Goal: Task Accomplishment & Management: Complete application form

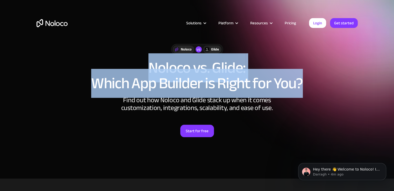
drag, startPoint x: 150, startPoint y: 66, endPoint x: 335, endPoint y: 81, distance: 185.8
click at [335, 81] on h1 "Noloco vs. Glide: Which App Builder is Right for You?" at bounding box center [198, 75] width 322 height 31
click at [331, 81] on h1 "Noloco vs. Glide: Which App Builder is Right for You?" at bounding box center [198, 75] width 322 height 31
drag, startPoint x: 308, startPoint y: 85, endPoint x: 148, endPoint y: 64, distance: 161.0
click at [148, 64] on h1 "Noloco vs. Glide: Which App Builder is Right for You?" at bounding box center [198, 75] width 322 height 31
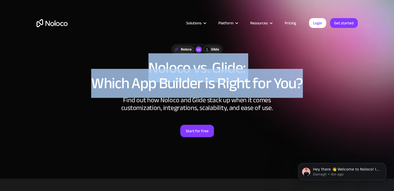
click at [143, 66] on h1 "Noloco vs. Glide: Which App Builder is Right for You?" at bounding box center [198, 75] width 322 height 31
drag, startPoint x: 150, startPoint y: 62, endPoint x: 367, endPoint y: 85, distance: 218.3
click at [367, 85] on section "Noloco vs Glide Noloco vs. Glide: Which App Builder is Right for You? Find out …" at bounding box center [197, 89] width 394 height 179
click at [364, 84] on section "Noloco vs Glide Noloco vs. Glide: Which App Builder is Right for You? Find out …" at bounding box center [197, 89] width 394 height 179
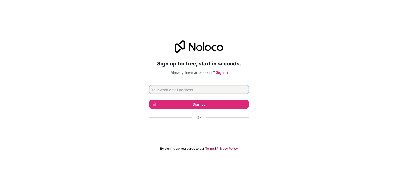
click at [187, 90] on input "Email address" at bounding box center [199, 90] width 100 height 8
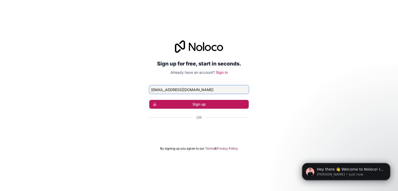
type input "[EMAIL_ADDRESS][DOMAIN_NAME]"
click at [206, 103] on button "Sign up" at bounding box center [199, 104] width 100 height 9
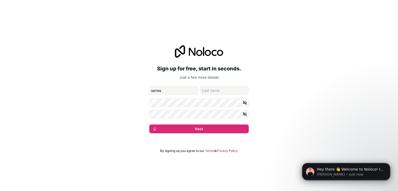
type input "Sarwar"
type input "Hosen"
click at [246, 104] on icon "button" at bounding box center [245, 103] width 4 height 4
click at [204, 130] on button "Next" at bounding box center [199, 129] width 100 height 9
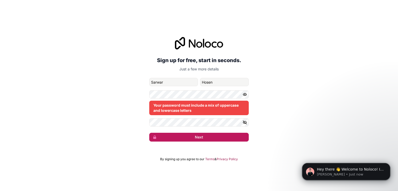
click at [206, 139] on button "Next" at bounding box center [199, 137] width 100 height 9
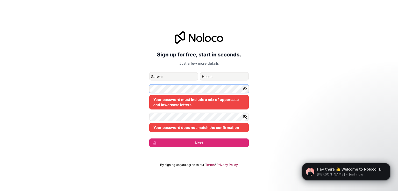
click at [141, 89] on div "Sign up for free, start in seconds. Just a few more details [EMAIL_ADDRESS][DOM…" at bounding box center [199, 89] width 398 height 131
click at [141, 117] on div "Sign up for free, start in seconds. Just a few more details [EMAIL_ADDRESS][DOM…" at bounding box center [199, 89] width 398 height 131
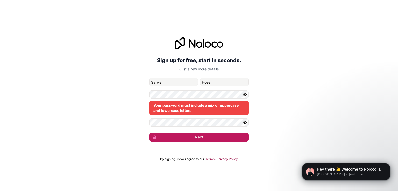
click at [205, 139] on button "Next" at bounding box center [199, 137] width 100 height 9
click at [199, 135] on button "Next" at bounding box center [199, 137] width 100 height 9
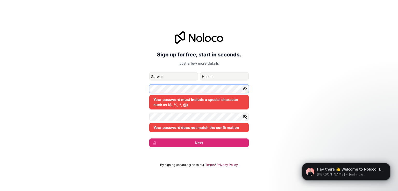
click at [147, 88] on div "Sign up for free, start in seconds. Just a few more details [EMAIL_ADDRESS][DOM…" at bounding box center [199, 89] width 398 height 131
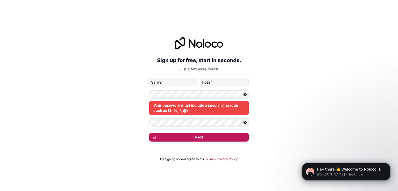
click at [207, 138] on button "Next" at bounding box center [199, 137] width 100 height 9
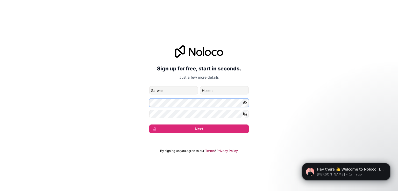
click at [126, 104] on div "Sign up for free, start in seconds. Just a few more details [EMAIL_ADDRESS][DOM…" at bounding box center [199, 89] width 398 height 103
click at [130, 115] on div "Sign up for free, start in seconds. Just a few more details [EMAIL_ADDRESS][DOM…" at bounding box center [199, 89] width 398 height 103
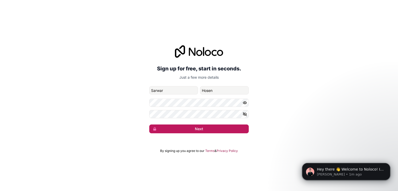
click at [206, 125] on button "Next" at bounding box center [199, 129] width 100 height 9
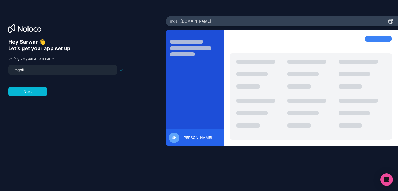
drag, startPoint x: 32, startPoint y: 71, endPoint x: 2, endPoint y: 71, distance: 29.8
click at [2, 71] on div "Hey [PERSON_NAME] 👋 Let’s get your app set up Let’s give your app a name mgail …" at bounding box center [83, 95] width 166 height 159
type input "paynix"
click at [28, 92] on button "Next" at bounding box center [27, 91] width 39 height 9
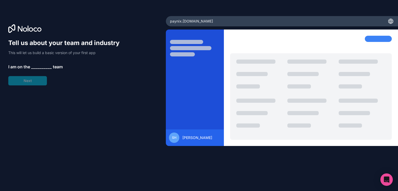
click at [35, 67] on span "__________" at bounding box center [41, 67] width 21 height 6
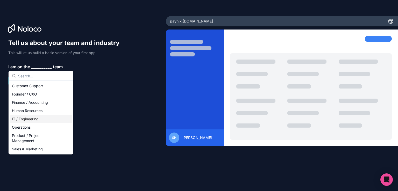
click at [31, 121] on div "IT / Engineering" at bounding box center [41, 119] width 62 height 8
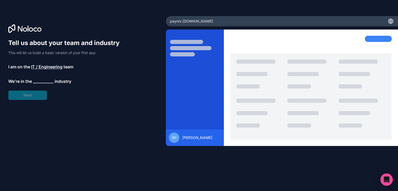
click at [40, 78] on span "__________" at bounding box center [43, 81] width 21 height 6
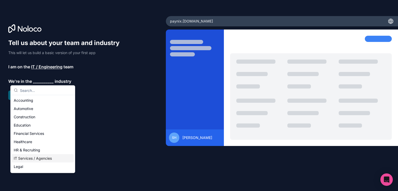
click at [29, 156] on div "IT Services / Agencies" at bounding box center [43, 159] width 62 height 8
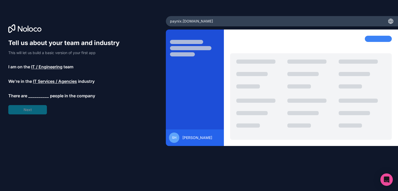
click at [37, 95] on span "__________" at bounding box center [38, 96] width 21 height 6
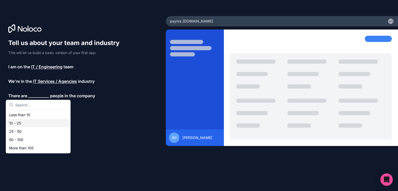
click at [23, 121] on div "10 - 25" at bounding box center [38, 123] width 62 height 8
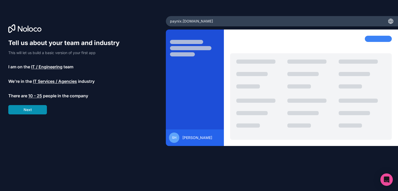
click at [28, 110] on button "Next" at bounding box center [27, 109] width 39 height 9
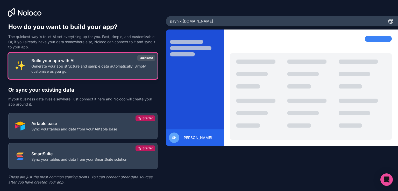
click at [75, 62] on p "Build your app with AI" at bounding box center [91, 61] width 120 height 6
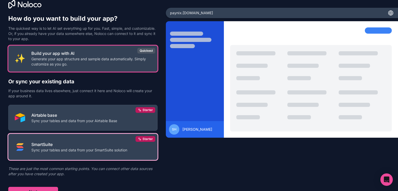
scroll to position [13, 0]
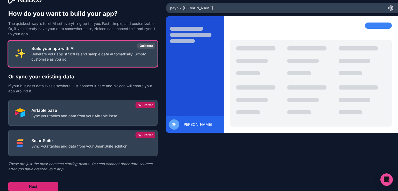
click at [39, 185] on button "Next" at bounding box center [33, 186] width 50 height 9
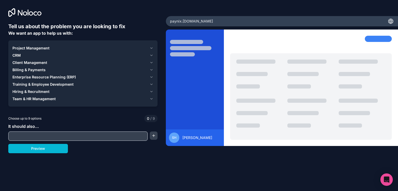
click at [68, 137] on input "text" at bounding box center [78, 136] width 137 height 7
click at [155, 136] on button "button" at bounding box center [154, 136] width 8 height 8
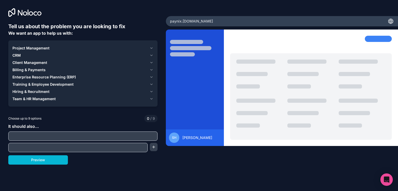
click at [82, 113] on div "Tell us about the problem you are looking to fix We want an app to help us with…" at bounding box center [82, 94] width 149 height 142
click at [88, 96] on div "Team & HR Management" at bounding box center [79, 98] width 135 height 5
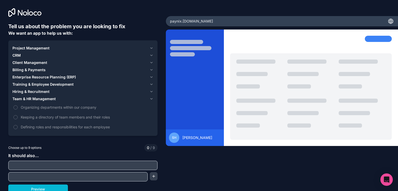
click at [83, 98] on div "Team & HR Management" at bounding box center [79, 98] width 135 height 5
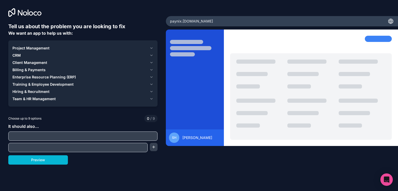
click at [62, 90] on div "Hiring & Recruitment" at bounding box center [79, 91] width 135 height 5
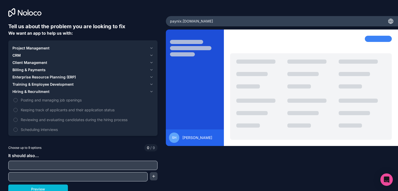
click at [52, 92] on div "Hiring & Recruitment" at bounding box center [79, 91] width 135 height 5
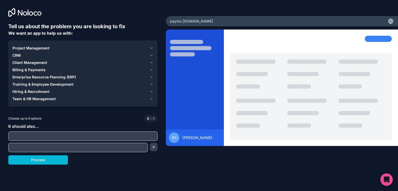
click at [52, 85] on span "Training & Employee Development" at bounding box center [42, 84] width 61 height 5
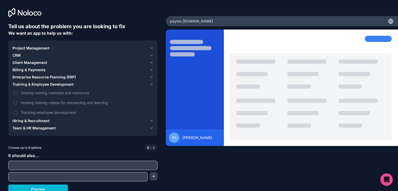
click at [52, 85] on span "Training & Employee Development" at bounding box center [42, 84] width 61 height 5
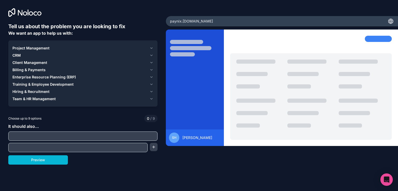
click at [57, 76] on span "Enterprise Resource Planning (ERP)" at bounding box center [44, 77] width 64 height 5
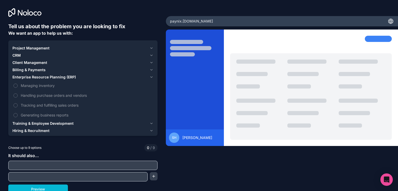
click at [57, 76] on span "Enterprise Resource Planning (ERP)" at bounding box center [44, 77] width 64 height 5
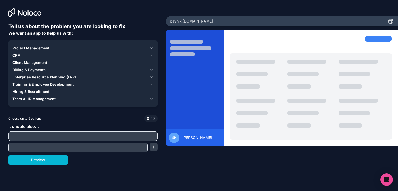
click at [29, 66] on button "Billing & Payments" at bounding box center [82, 69] width 141 height 7
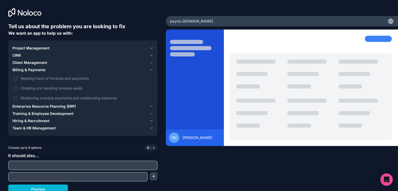
click at [28, 70] on span "Billing & Payments" at bounding box center [28, 69] width 33 height 5
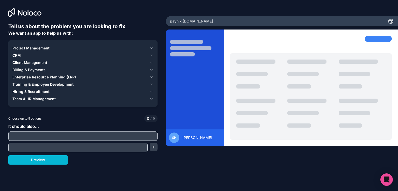
click at [29, 61] on span "Client Management" at bounding box center [29, 62] width 35 height 5
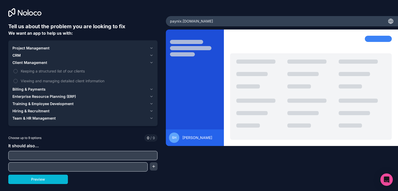
click at [29, 61] on span "Client Management" at bounding box center [29, 62] width 35 height 5
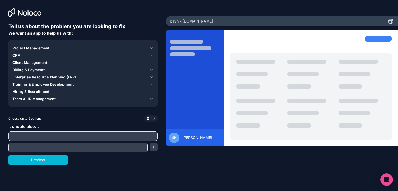
click at [18, 52] on button "CRM" at bounding box center [82, 55] width 141 height 7
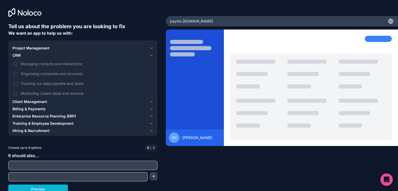
click at [18, 54] on span "CRM" at bounding box center [16, 55] width 8 height 5
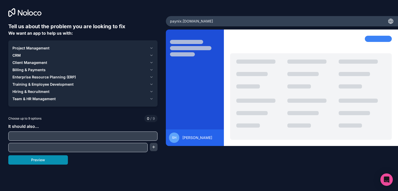
click at [47, 158] on button "Preview" at bounding box center [38, 160] width 60 height 9
click at [39, 70] on span "Billing & Payments" at bounding box center [28, 69] width 33 height 5
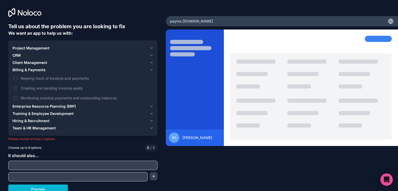
click at [32, 69] on span "Billing & Payments" at bounding box center [28, 69] width 33 height 5
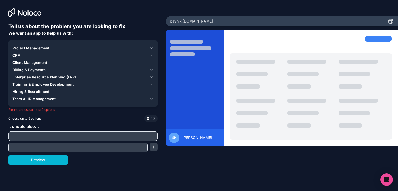
click at [37, 71] on span "Billing & Payments" at bounding box center [28, 69] width 33 height 5
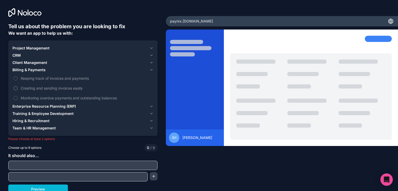
click at [22, 86] on span "Creating and sending invoices easily" at bounding box center [87, 88] width 132 height 5
click at [18, 86] on button "Creating and sending invoices easily" at bounding box center [15, 88] width 4 height 4
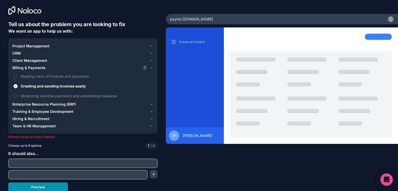
scroll to position [3, 0]
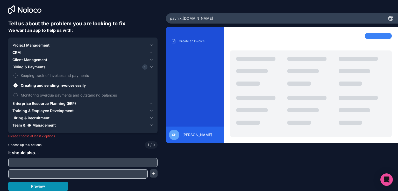
click at [45, 184] on button "Preview" at bounding box center [38, 186] width 60 height 9
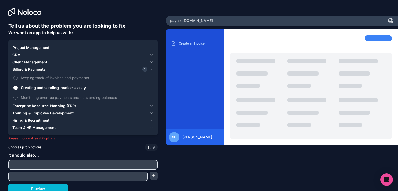
scroll to position [0, 0]
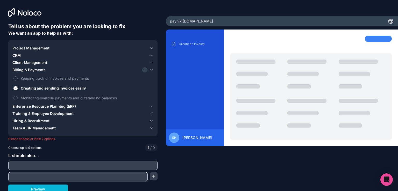
click at [200, 20] on div "paynix .[DOMAIN_NAME]" at bounding box center [282, 21] width 232 height 10
click at [389, 21] on icon at bounding box center [391, 21] width 6 height 6
click at [184, 43] on p "Create an Invoice" at bounding box center [199, 44] width 40 height 4
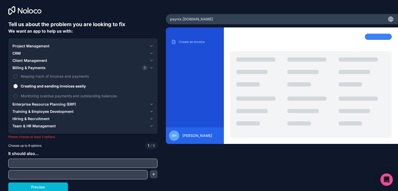
scroll to position [3, 0]
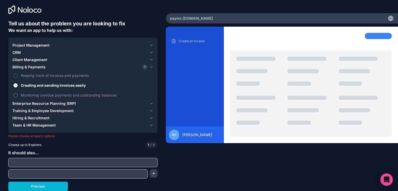
click at [18, 95] on label "Monitoring overdue payments and outstanding balances" at bounding box center [82, 95] width 141 height 10
click at [18, 95] on button "Monitoring overdue payments and outstanding balances" at bounding box center [15, 95] width 4 height 4
click at [15, 74] on button "Keeping track of invoices and payments" at bounding box center [15, 76] width 4 height 4
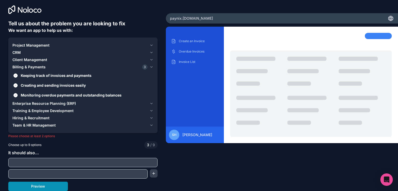
click at [41, 186] on button "Preview" at bounding box center [38, 186] width 60 height 9
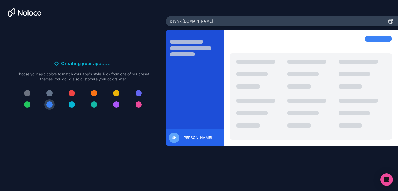
scroll to position [0, 0]
